Goal: Transaction & Acquisition: Purchase product/service

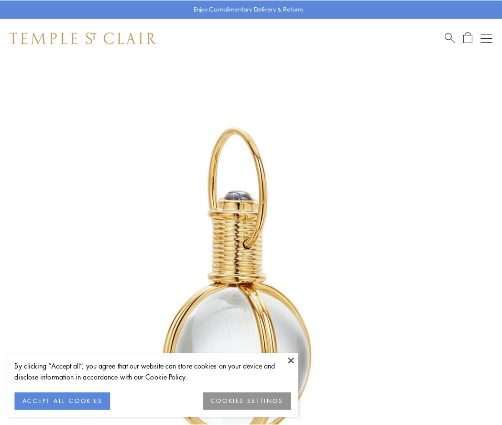
scroll to position [250, 0]
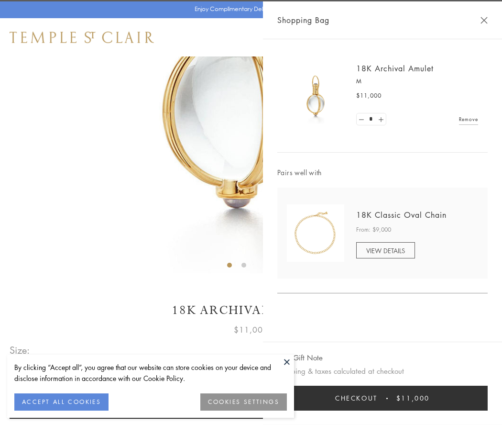
click at [383, 398] on button "Checkout $11,000" at bounding box center [382, 397] width 210 height 25
